Goal: Complete application form: Complete application form

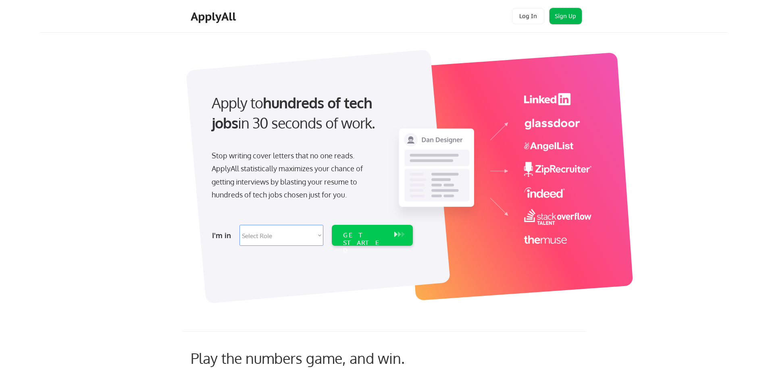
click at [571, 15] on button "Sign Up" at bounding box center [566, 16] width 32 height 16
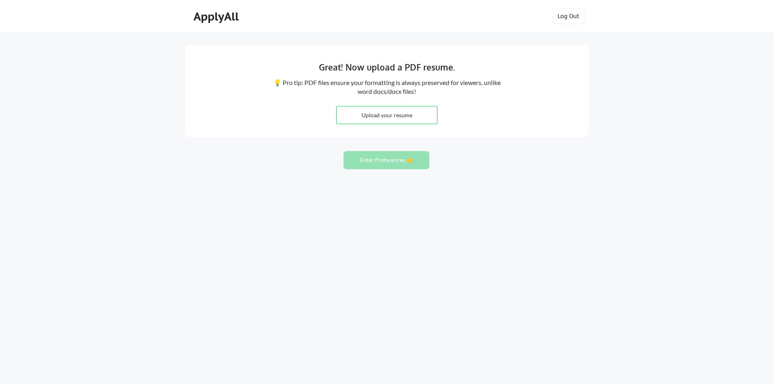
click at [420, 113] on input "file" at bounding box center [387, 114] width 100 height 17
type input "C:\fakepath\SusanBrockResume2025.docx"
click at [391, 160] on button "Enter Preferences 👉" at bounding box center [386, 160] width 86 height 18
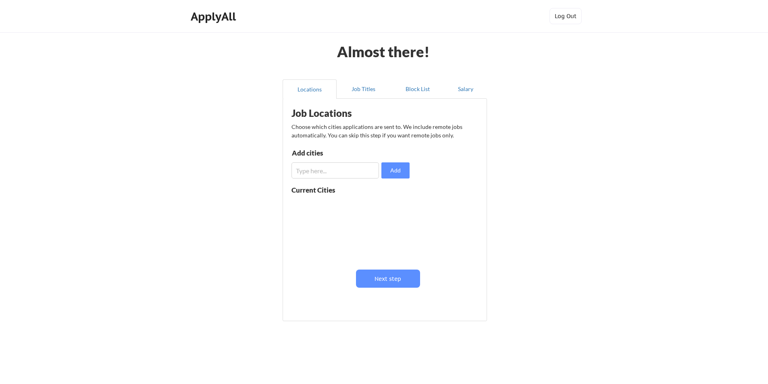
click at [360, 175] on input "input" at bounding box center [334, 170] width 87 height 16
click at [349, 172] on input "input" at bounding box center [334, 170] width 87 height 16
type input "Houston"
click at [389, 169] on button "Add" at bounding box center [395, 170] width 28 height 16
click at [358, 172] on input "input" at bounding box center [334, 170] width 87 height 16
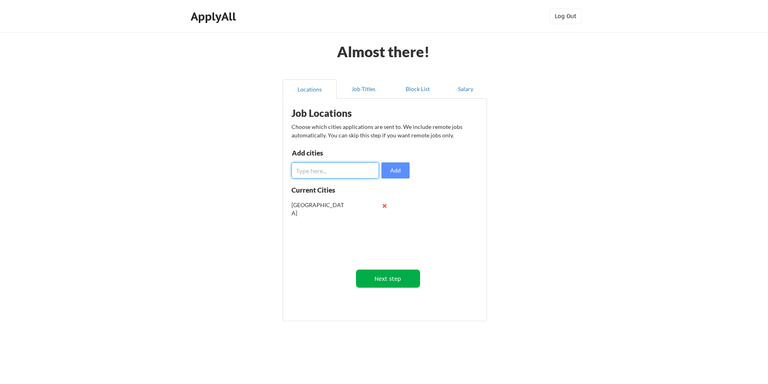
click at [392, 285] on button "Next step" at bounding box center [388, 279] width 64 height 18
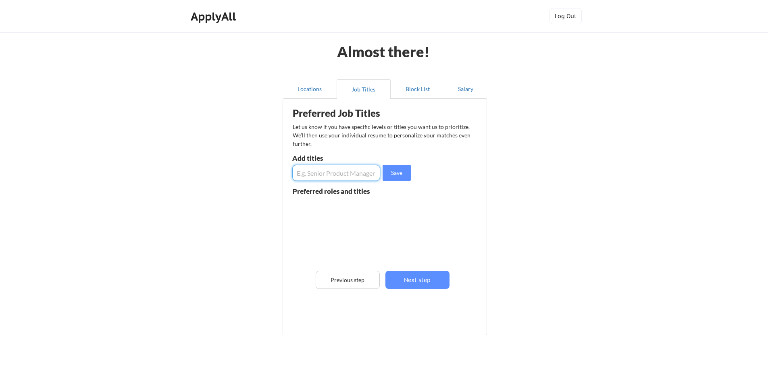
click at [347, 179] on input "input" at bounding box center [336, 173] width 88 height 16
type input "Buyer"
click at [391, 169] on button "Save" at bounding box center [397, 173] width 28 height 16
click at [347, 174] on input "input" at bounding box center [336, 173] width 88 height 16
type input "Administrative Assistant"
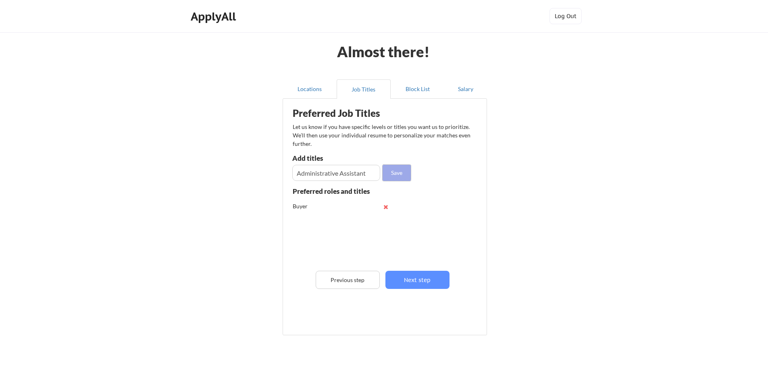
click at [402, 169] on button "Save" at bounding box center [397, 173] width 28 height 16
click at [372, 177] on input "input" at bounding box center [336, 173] width 88 height 16
type input "Logistics"
click at [394, 169] on button "Save" at bounding box center [397, 173] width 28 height 16
click at [354, 165] on input "input" at bounding box center [336, 173] width 88 height 16
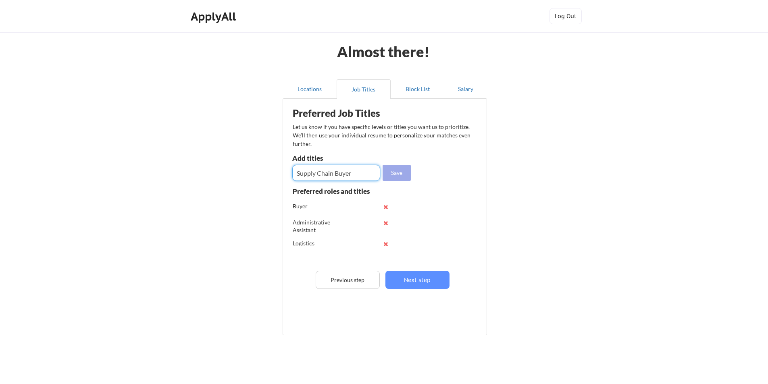
type input "Supply Chain Buyer"
click at [395, 173] on button "Save" at bounding box center [397, 173] width 28 height 16
click at [365, 173] on input "input" at bounding box center [336, 173] width 88 height 16
type input "Senior Buyer"
click at [394, 175] on button "Save" at bounding box center [397, 173] width 28 height 16
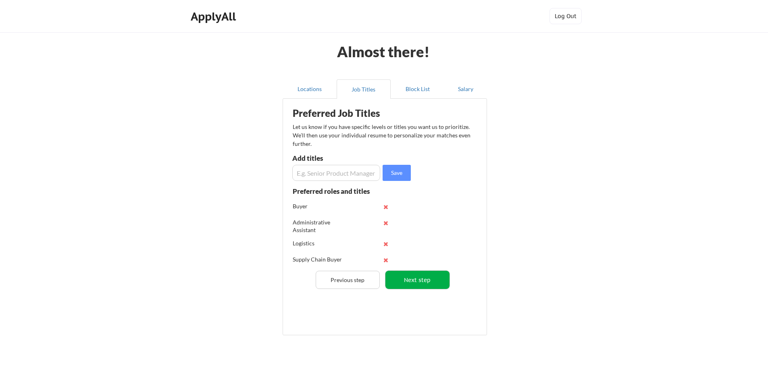
click at [427, 281] on button "Next step" at bounding box center [417, 280] width 64 height 18
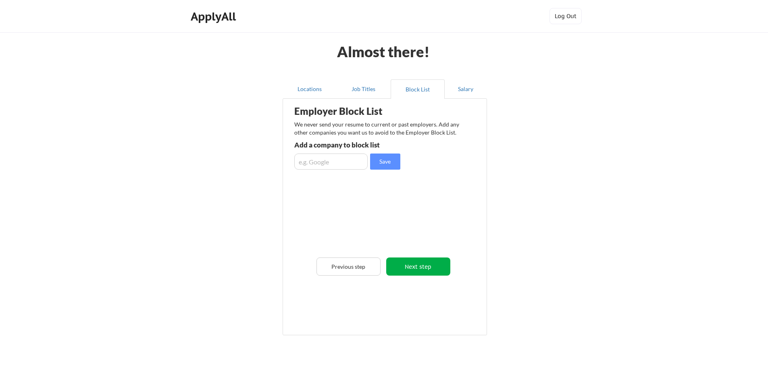
click at [423, 268] on button "Next step" at bounding box center [418, 267] width 64 height 18
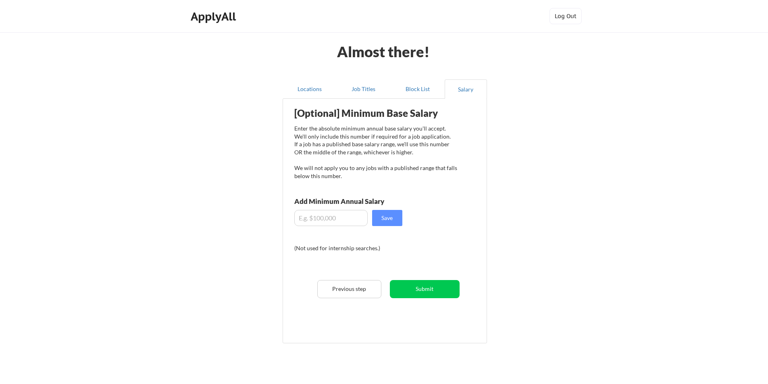
click at [333, 215] on input "input" at bounding box center [330, 218] width 73 height 16
type input "$70,000"
click at [387, 225] on button "Save" at bounding box center [387, 218] width 30 height 16
click at [432, 285] on button "Submit" at bounding box center [425, 289] width 70 height 18
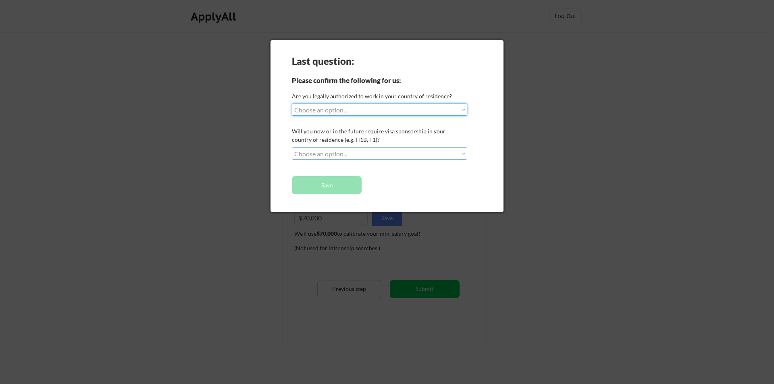
click at [355, 104] on select "Choose an option... Yes, I am a US Citizen Yes, I am a Canadian Citizen Yes, I …" at bounding box center [379, 110] width 175 height 12
select select ""yes__i_am_a_us_citizen""
click at [292, 104] on select "Choose an option... Yes, I am a US Citizen Yes, I am a Canadian Citizen Yes, I …" at bounding box center [379, 110] width 175 height 12
click at [341, 150] on select "Choose an option... No, I will not need sponsorship Yes, I will need sponsorship" at bounding box center [379, 154] width 175 height 12
select select ""no__i_will_not_need_sponsorship""
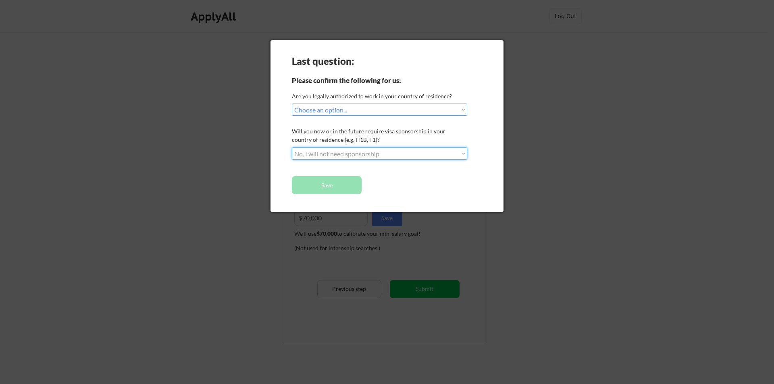
click at [292, 148] on select "Choose an option... No, I will not need sponsorship Yes, I will need sponsorship" at bounding box center [379, 154] width 175 height 12
click at [331, 185] on button "Save" at bounding box center [327, 185] width 70 height 18
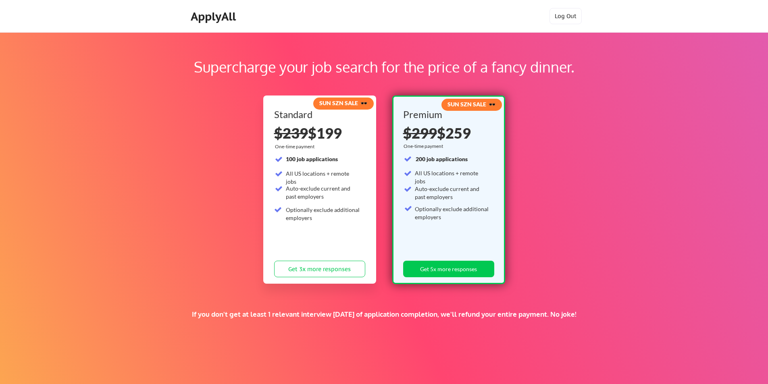
click at [545, 237] on div "Supercharge your job search for the price of a fancy dinner. SUN SZN SALE 🕶️ St…" at bounding box center [384, 252] width 768 height 441
